Goal: Information Seeking & Learning: Learn about a topic

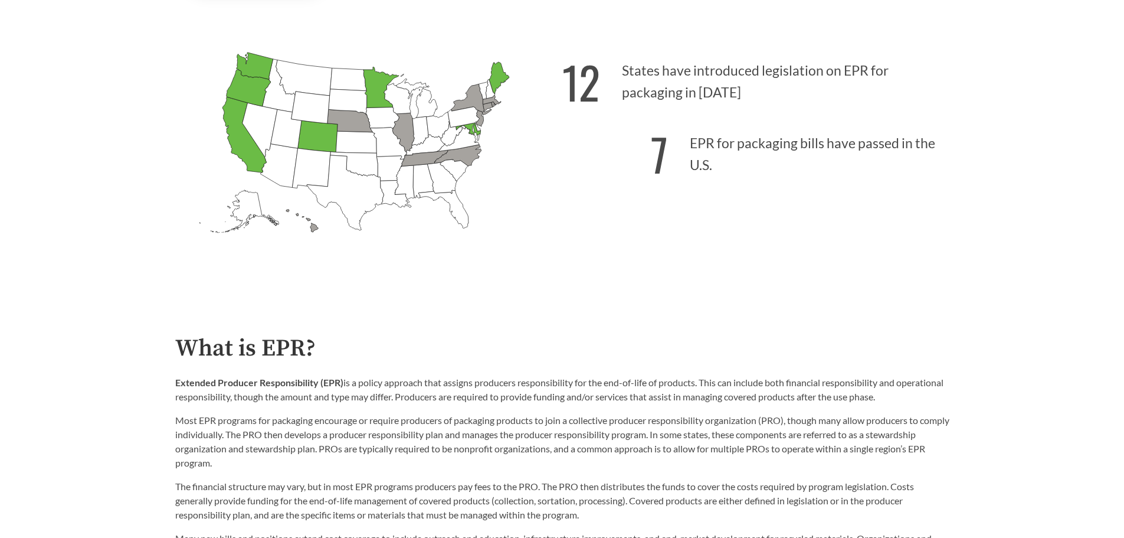
scroll to position [413, 0]
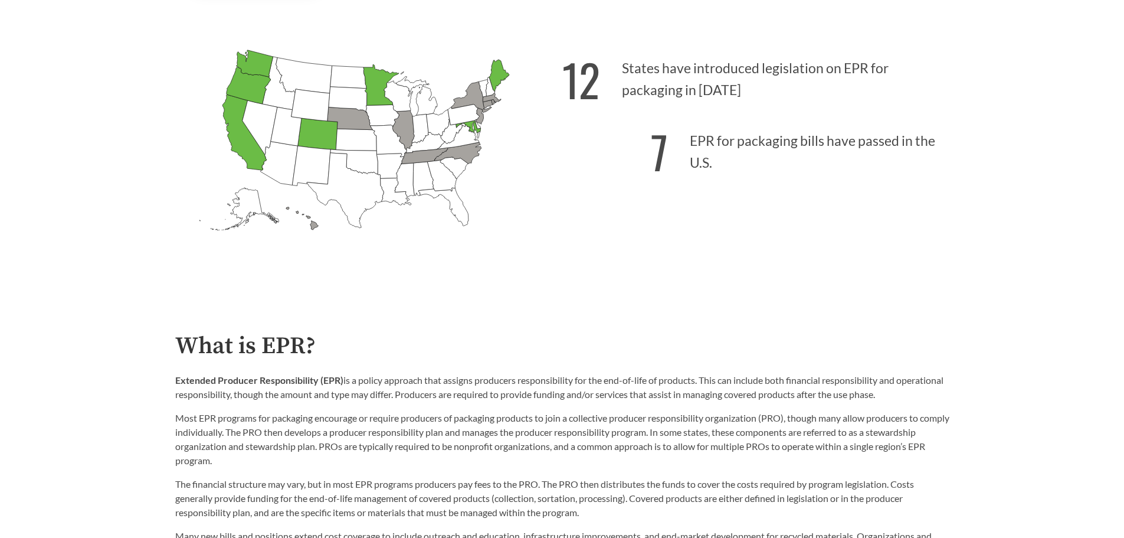
click at [351, 127] on icon "[US_STATE] Introduced: 1" at bounding box center [349, 118] width 45 height 22
drag, startPoint x: 744, startPoint y: 143, endPoint x: 934, endPoint y: 153, distance: 189.7
click at [934, 153] on p "7 EPR for packaging bills have passed in the U.S." at bounding box center [755, 148] width 387 height 73
click at [835, 150] on p "7 EPR for packaging bills have passed in the U.S." at bounding box center [755, 148] width 387 height 73
click at [669, 235] on div "12 States have introduced legislation on EPR for packaging in [DATE] 7 EPR for …" at bounding box center [755, 162] width 387 height 245
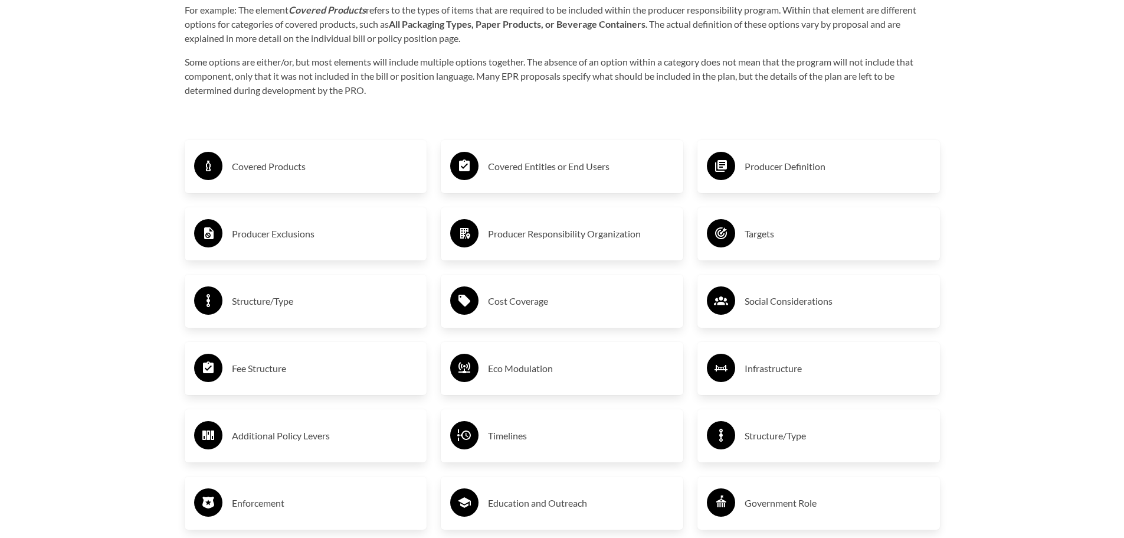
scroll to position [2006, 0]
click at [246, 170] on h3 "Covered Products" at bounding box center [325, 165] width 186 height 19
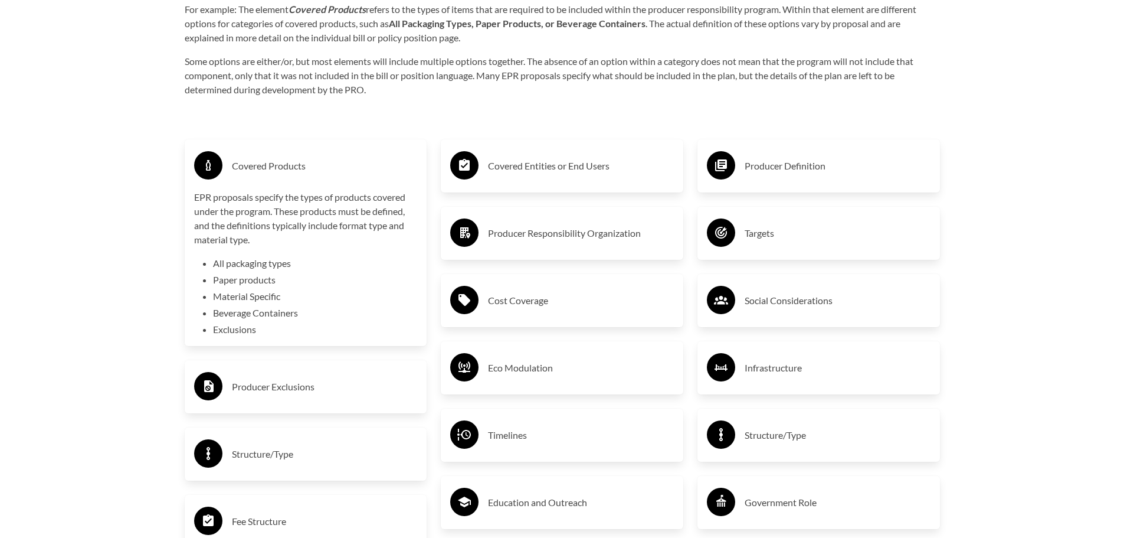
click at [246, 170] on h3 "Covered Products" at bounding box center [325, 165] width 186 height 19
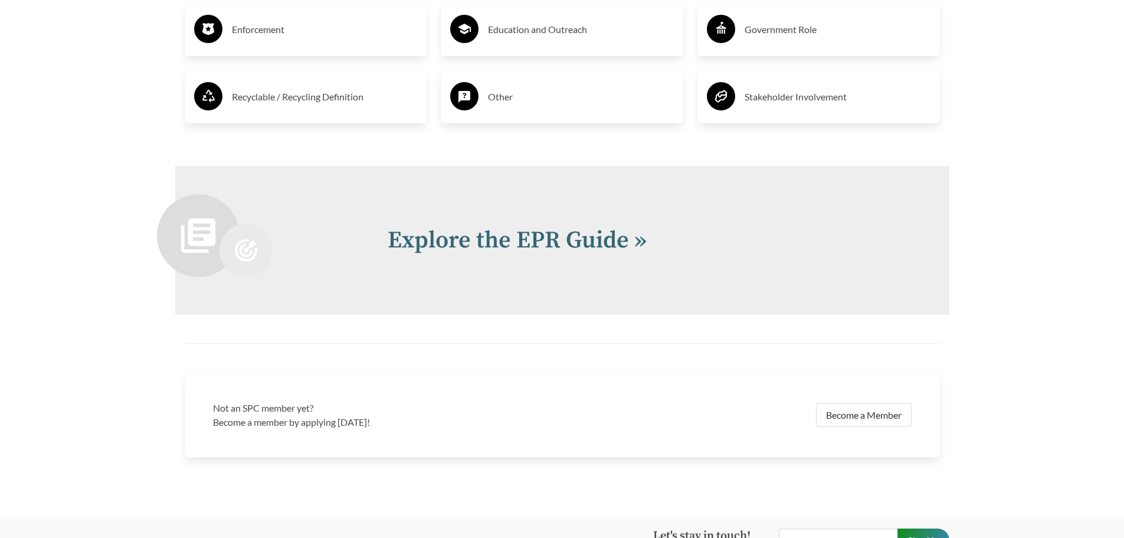
scroll to position [2538, 0]
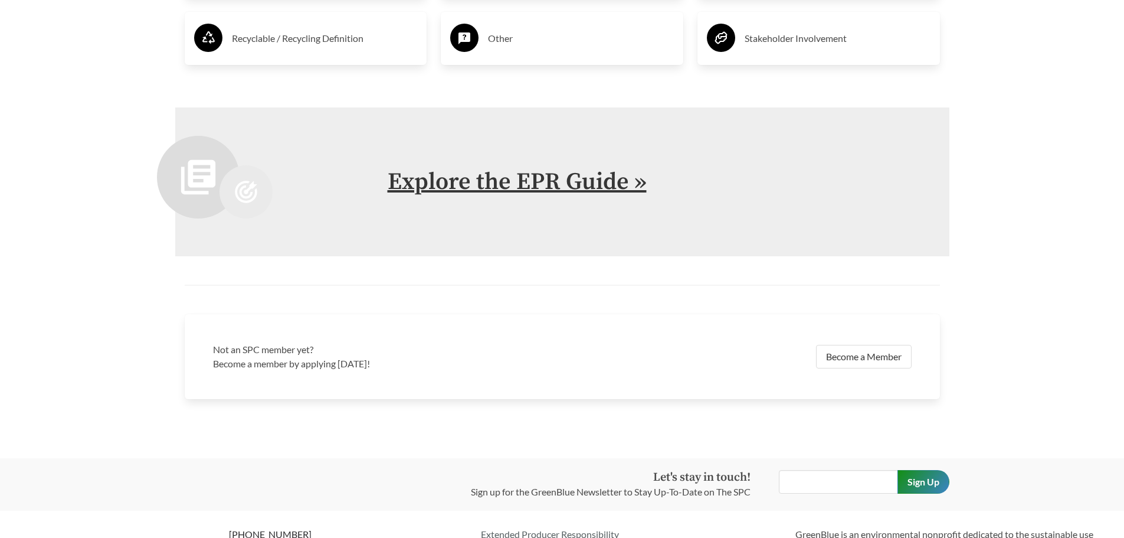
click at [483, 187] on link "Explore the EPR Guide »" at bounding box center [517, 182] width 259 height 30
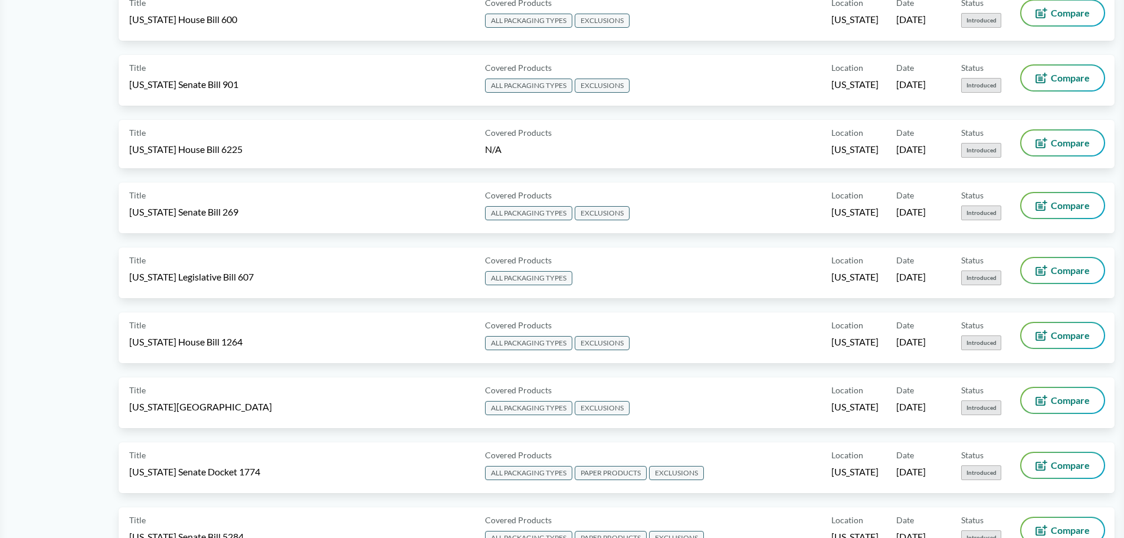
scroll to position [1003, 0]
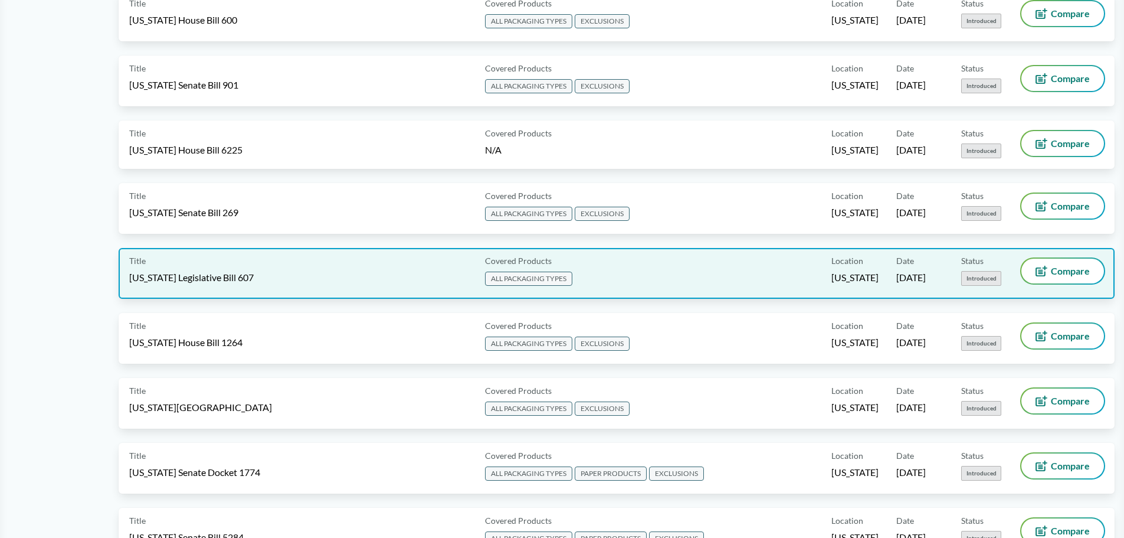
click at [395, 278] on div "Title [US_STATE] Legislative Bill 607" at bounding box center [304, 273] width 351 height 30
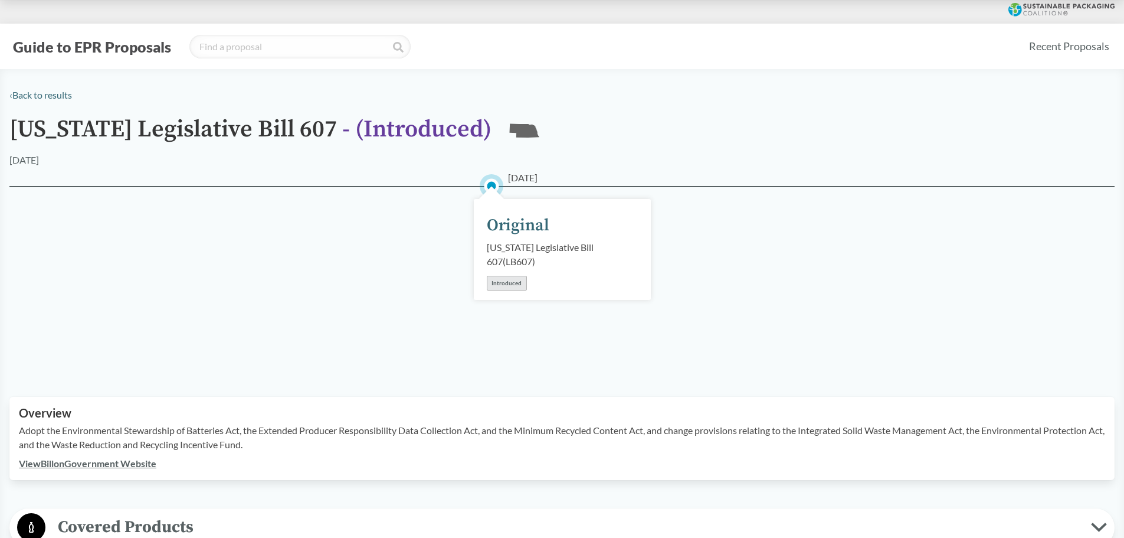
click at [504, 283] on div "Introduced" at bounding box center [507, 283] width 40 height 15
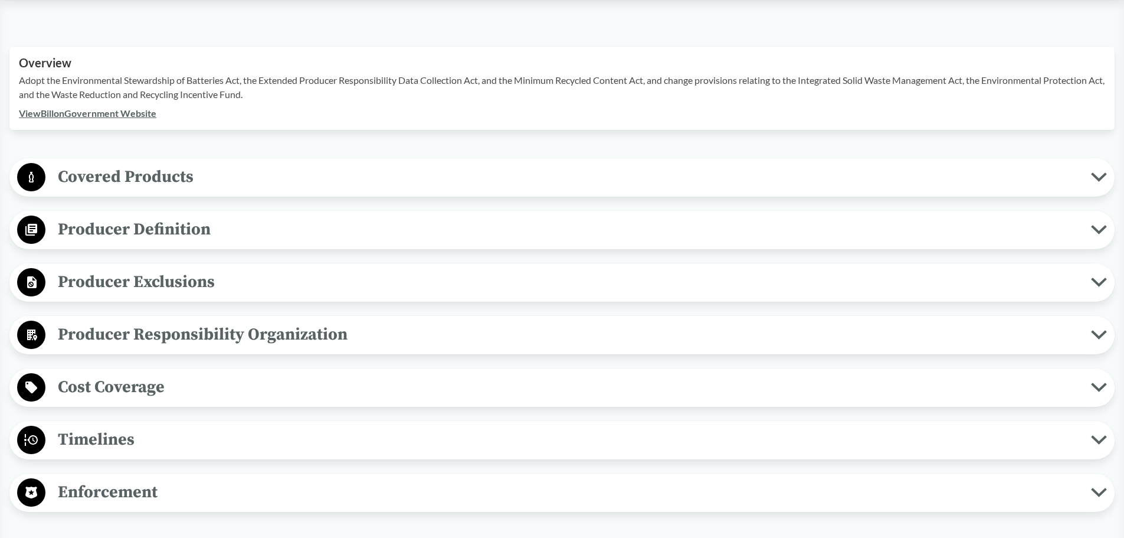
scroll to position [354, 0]
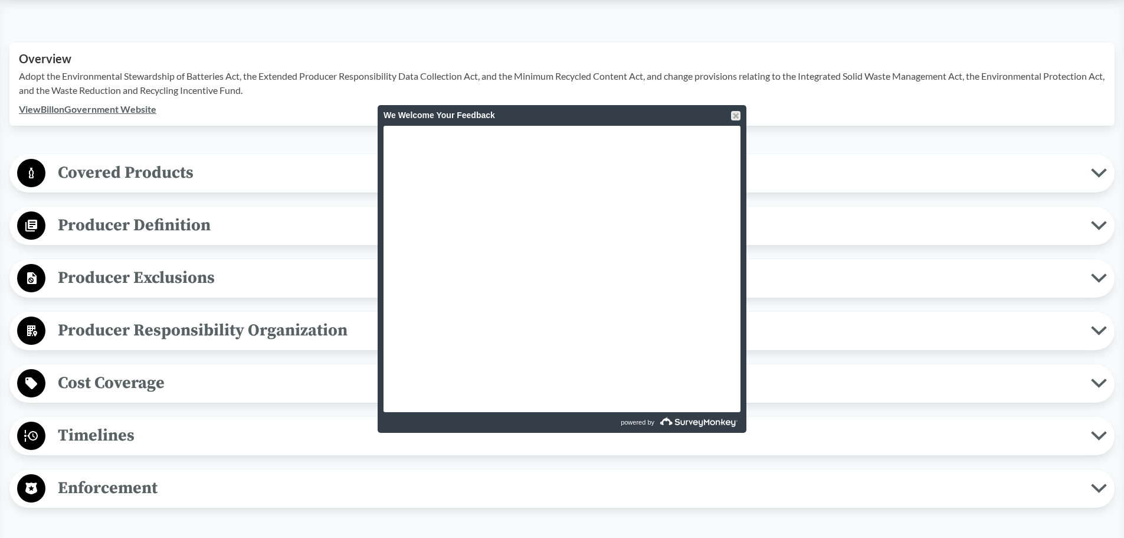
click at [320, 113] on div "View Bill on Government Website" at bounding box center [562, 109] width 1086 height 14
click at [739, 113] on div at bounding box center [735, 115] width 9 height 9
